Goal: Information Seeking & Learning: Learn about a topic

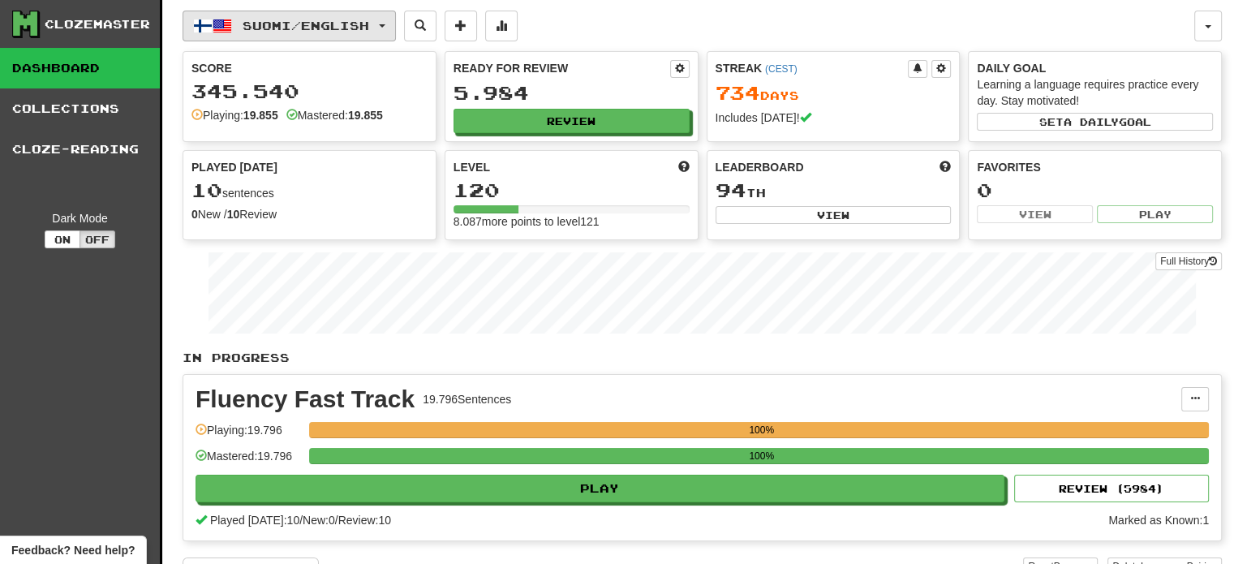
click at [356, 20] on span "Suomi / English" at bounding box center [305, 26] width 127 height 14
click at [337, 23] on span "Suomi / English" at bounding box center [305, 26] width 127 height 14
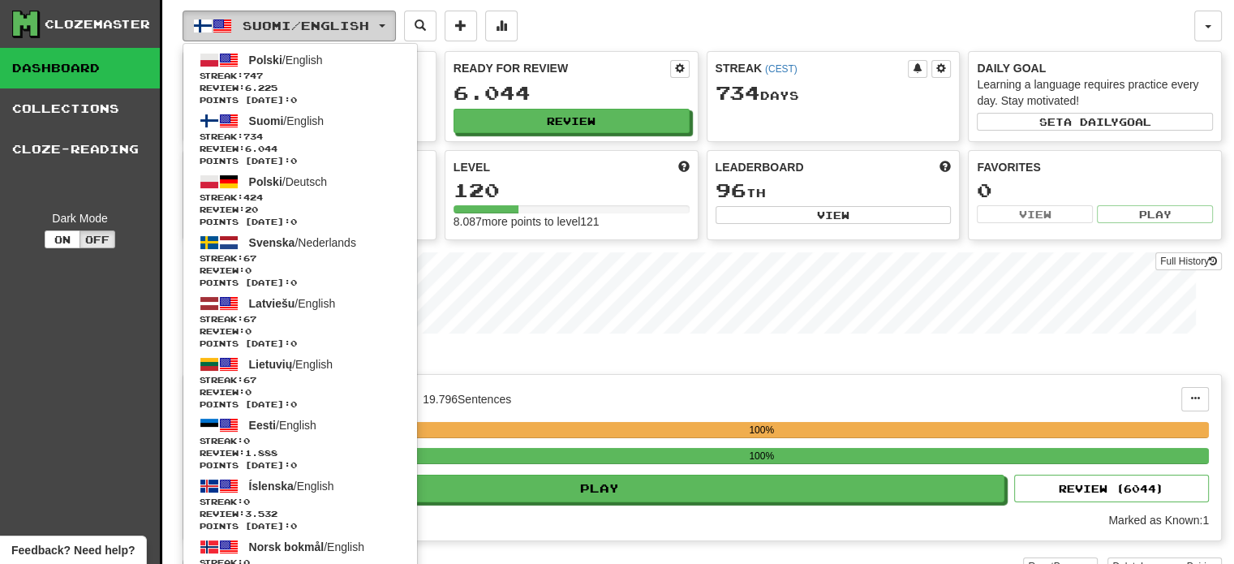
click at [338, 22] on span "Suomi / English" at bounding box center [305, 26] width 127 height 14
